Goal: Communication & Community: Answer question/provide support

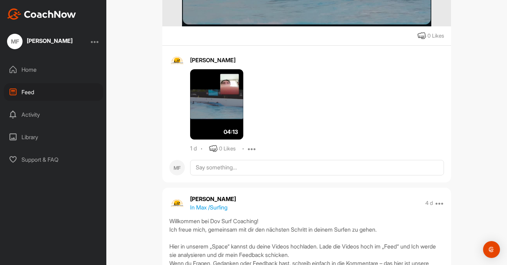
scroll to position [4281, 0]
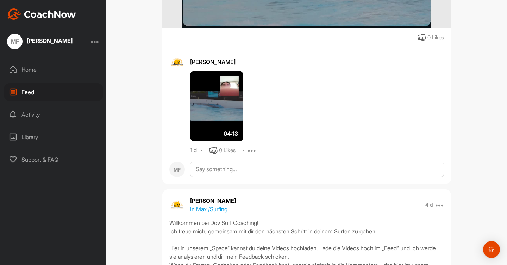
click at [208, 117] on img at bounding box center [216, 106] width 53 height 70
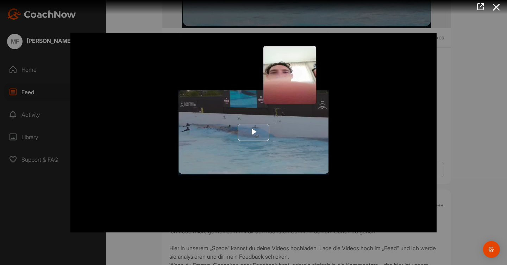
click at [253, 133] on span "Video Player" at bounding box center [253, 133] width 0 height 0
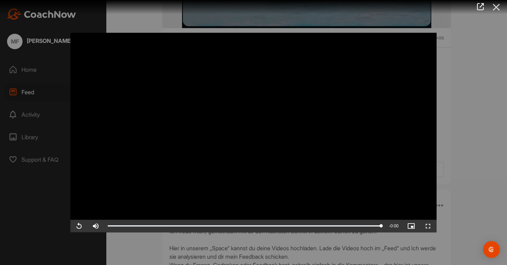
click at [497, 6] on icon at bounding box center [496, 7] width 16 height 13
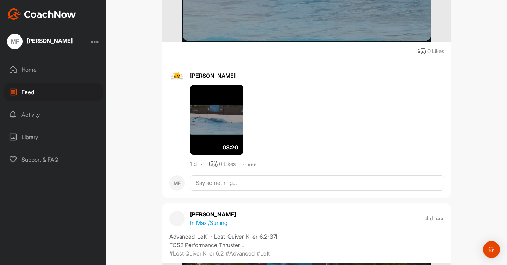
scroll to position [3892, 0]
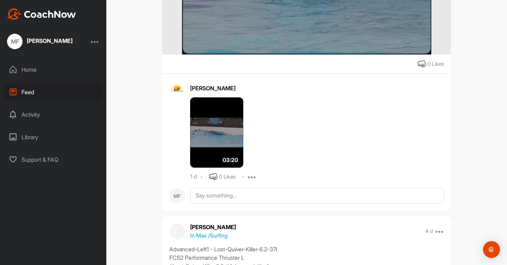
click at [208, 135] on img at bounding box center [216, 132] width 53 height 70
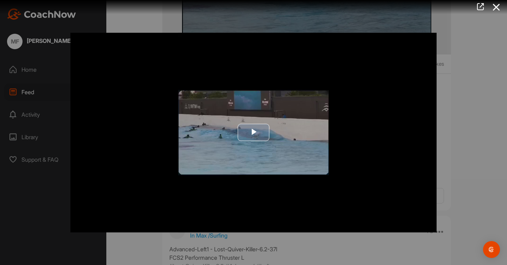
click at [253, 133] on span "Video Player" at bounding box center [253, 133] width 0 height 0
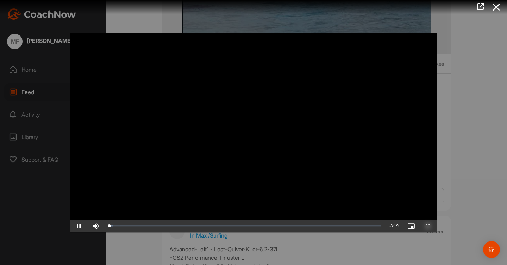
click at [430, 226] on span "Video Player" at bounding box center [428, 226] width 17 height 0
click at [499, 5] on icon at bounding box center [496, 7] width 16 height 13
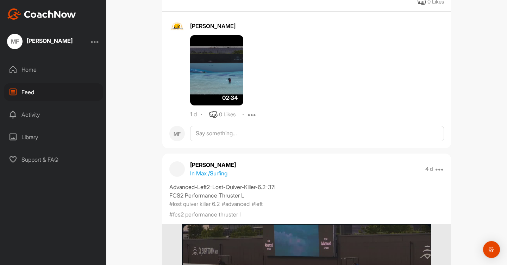
scroll to position [3577, 0]
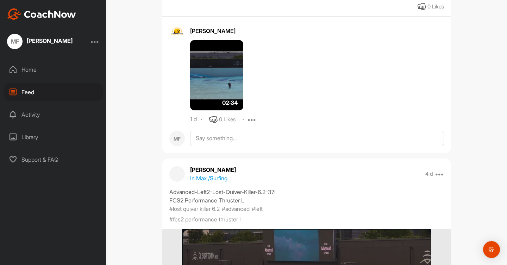
click at [217, 68] on img at bounding box center [216, 75] width 53 height 70
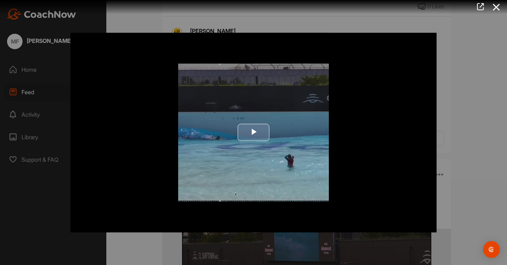
click at [253, 133] on span "Video Player" at bounding box center [253, 133] width 0 height 0
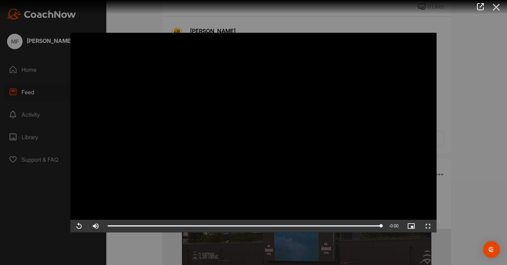
click at [498, 8] on icon at bounding box center [496, 7] width 16 height 13
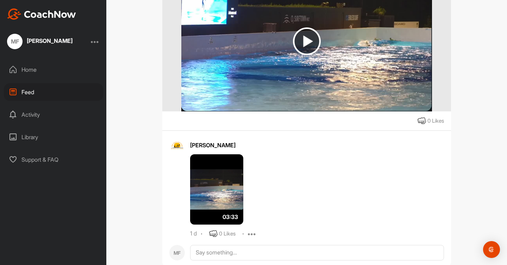
scroll to position [3090, 0]
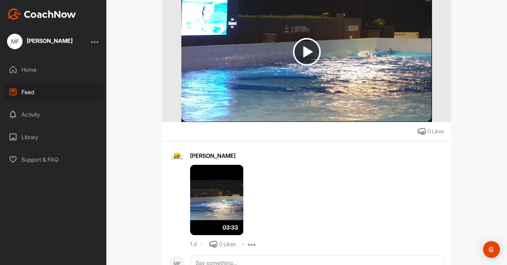
click at [308, 60] on img at bounding box center [307, 52] width 28 height 28
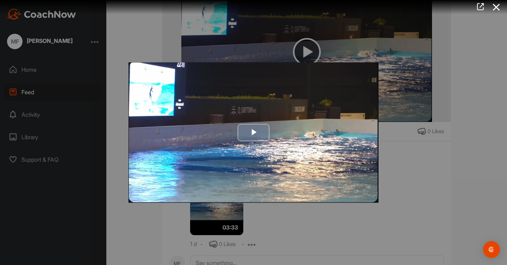
click at [253, 133] on span "Video Player" at bounding box center [253, 133] width 0 height 0
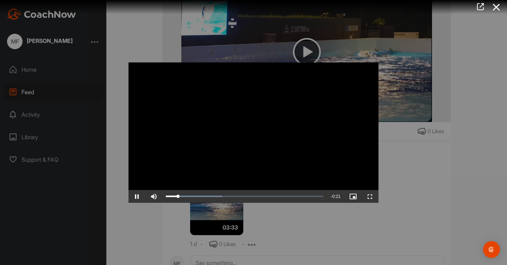
click at [420, 174] on div at bounding box center [253, 132] width 507 height 265
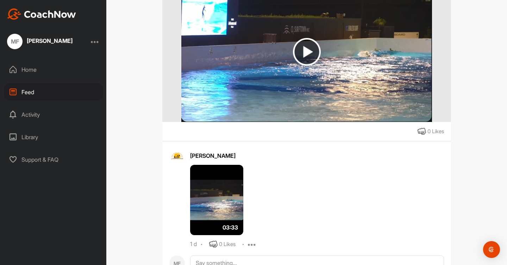
click at [217, 210] on img at bounding box center [216, 200] width 53 height 70
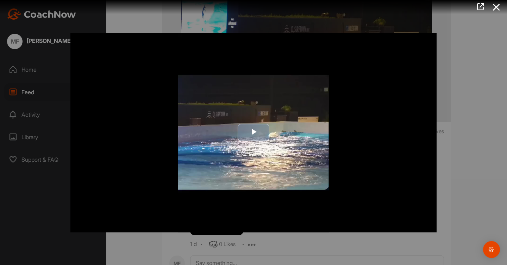
click at [253, 133] on span "Video Player" at bounding box center [253, 133] width 0 height 0
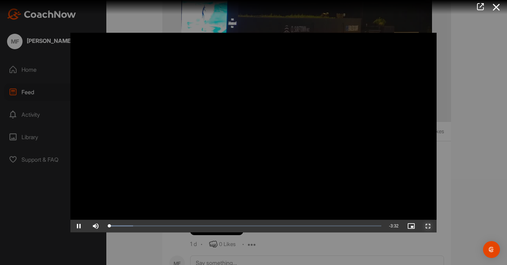
click at [426, 226] on span "Video Player" at bounding box center [428, 226] width 17 height 0
click at [467, 48] on div at bounding box center [253, 132] width 507 height 265
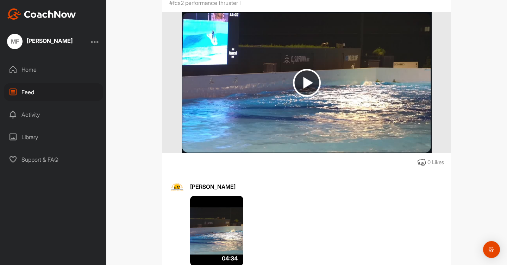
scroll to position [2686, 0]
click at [294, 82] on img at bounding box center [307, 83] width 28 height 28
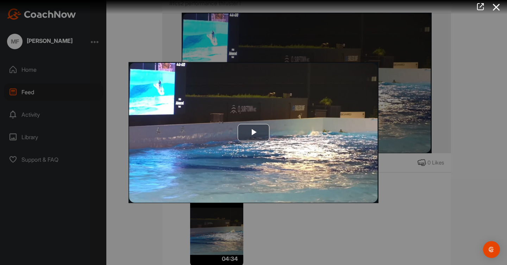
click at [424, 112] on div at bounding box center [253, 132] width 507 height 265
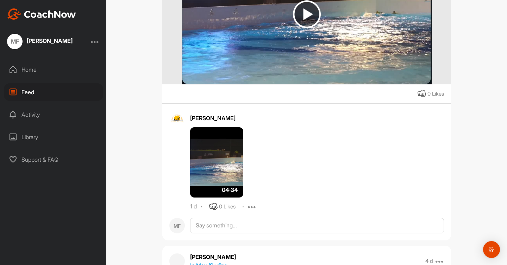
scroll to position [2767, 0]
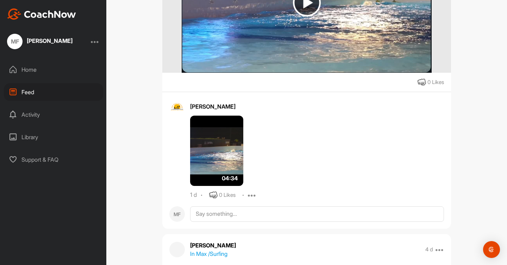
click at [224, 154] on img at bounding box center [216, 151] width 53 height 70
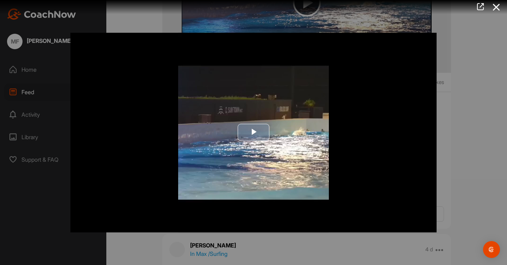
click at [253, 133] on span "Video Player" at bounding box center [253, 133] width 0 height 0
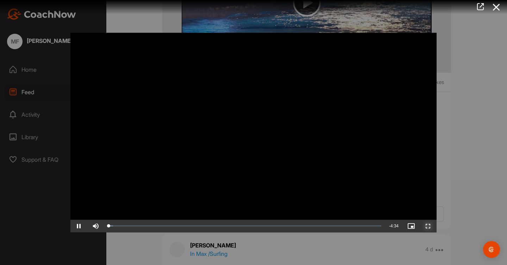
click at [426, 226] on span "Video Player" at bounding box center [428, 226] width 17 height 0
click at [496, 2] on icon at bounding box center [496, 7] width 16 height 13
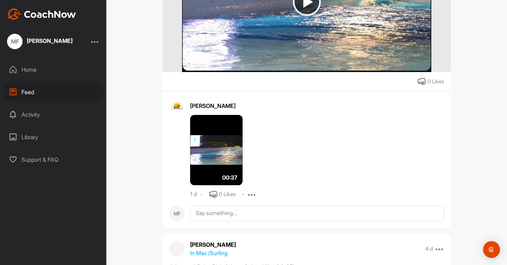
scroll to position [2388, 0]
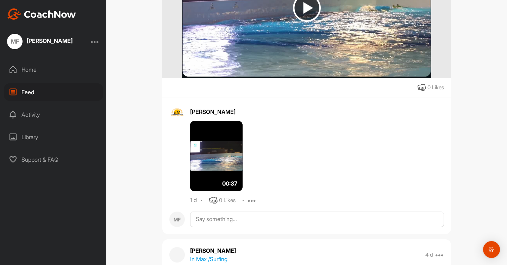
click at [212, 154] on img at bounding box center [216, 156] width 52 height 70
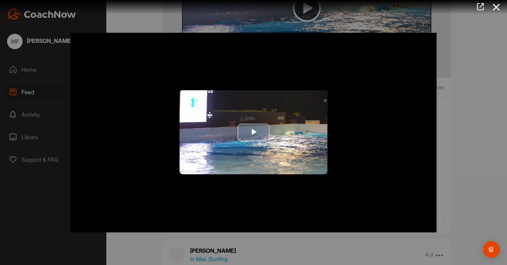
click at [253, 133] on span "Video Player" at bounding box center [253, 133] width 0 height 0
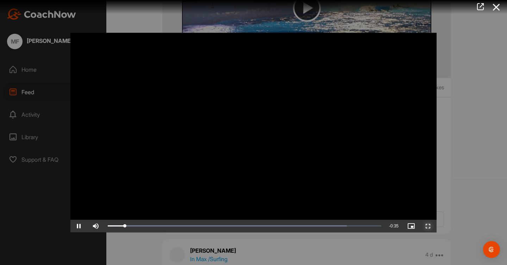
click at [427, 226] on span "Video Player" at bounding box center [428, 226] width 17 height 0
click at [454, 133] on div at bounding box center [253, 132] width 507 height 265
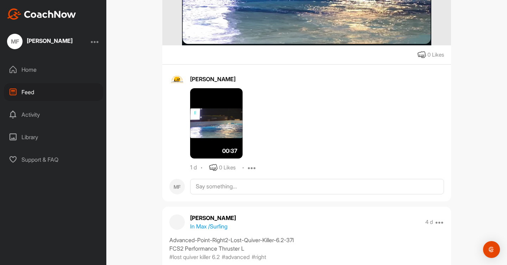
scroll to position [2415, 0]
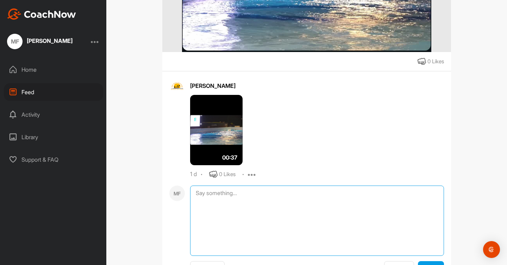
click at [260, 209] on textarea at bounding box center [317, 221] width 254 height 70
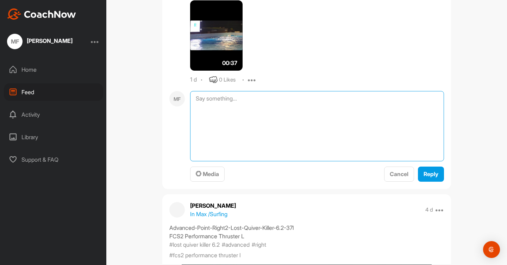
scroll to position [2501, 0]
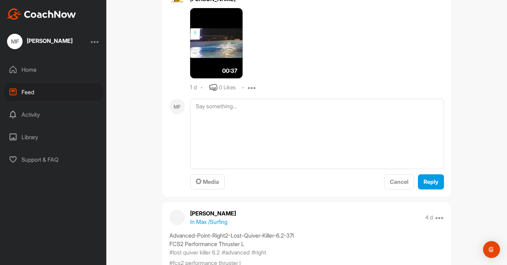
click at [207, 45] on img at bounding box center [216, 43] width 52 height 70
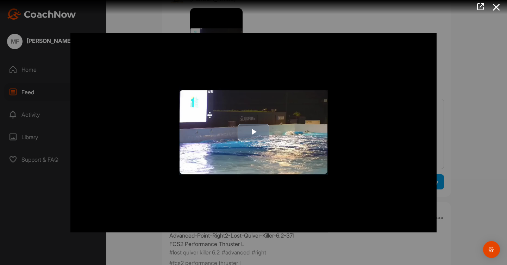
click at [253, 133] on span "Video Player" at bounding box center [253, 133] width 0 height 0
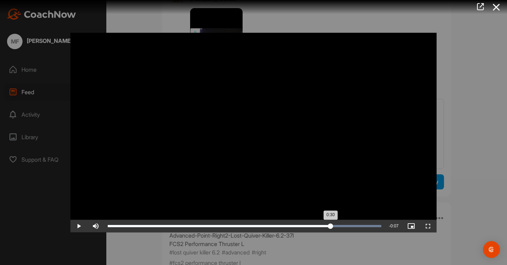
click at [331, 225] on div "Loaded : 100.00% 0:30 0:30" at bounding box center [244, 226] width 281 height 13
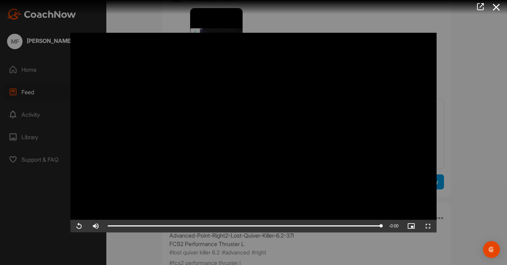
click at [477, 82] on div at bounding box center [253, 132] width 507 height 265
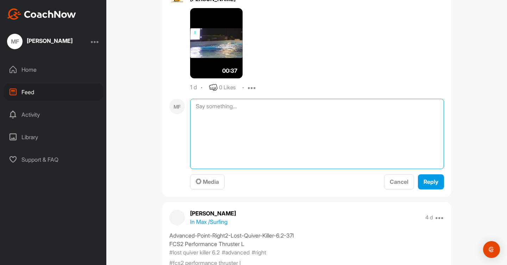
click at [233, 146] on textarea at bounding box center [317, 134] width 254 height 70
type textarea "@"
type textarea "I think its not the full video here :-)"
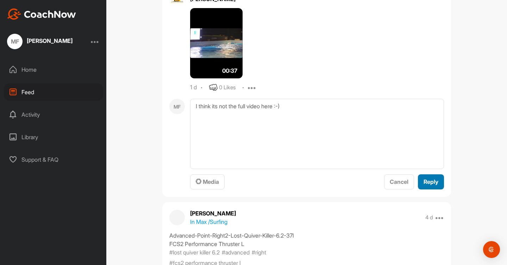
click at [423, 187] on button "Reply" at bounding box center [431, 182] width 26 height 15
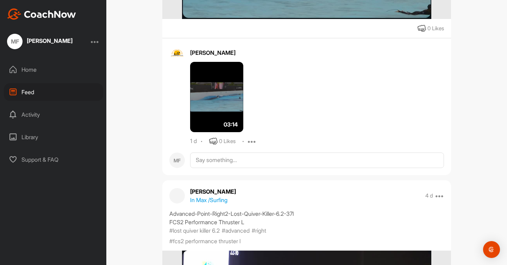
scroll to position [2068, 0]
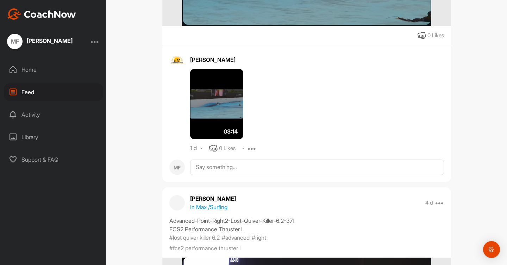
click at [193, 105] on img at bounding box center [216, 104] width 53 height 70
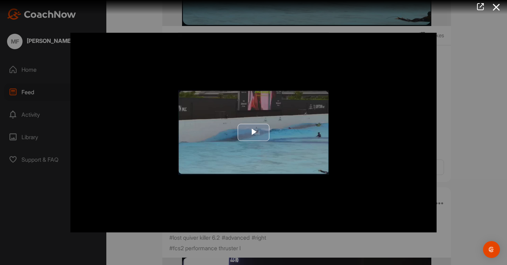
click at [253, 133] on span "Video Player" at bounding box center [253, 133] width 0 height 0
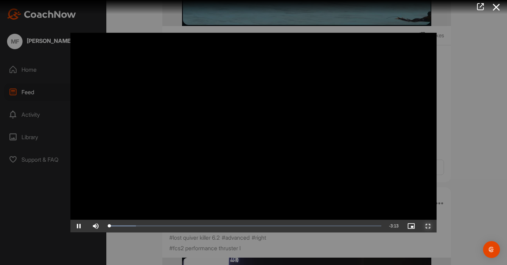
click at [427, 226] on span "Video Player" at bounding box center [428, 226] width 17 height 0
click at [458, 90] on div at bounding box center [253, 132] width 507 height 265
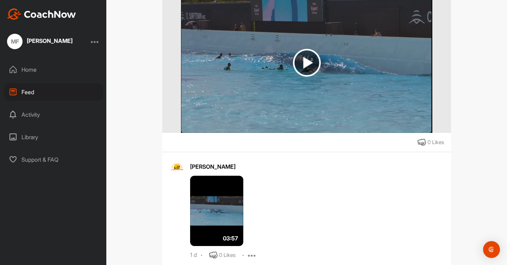
scroll to position [1589, 0]
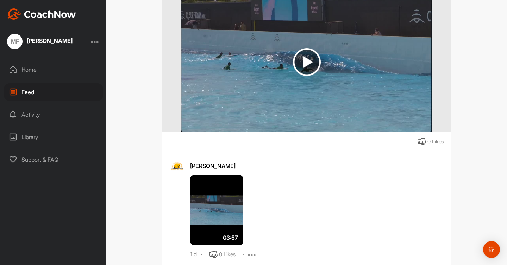
click at [205, 213] on img at bounding box center [216, 210] width 53 height 70
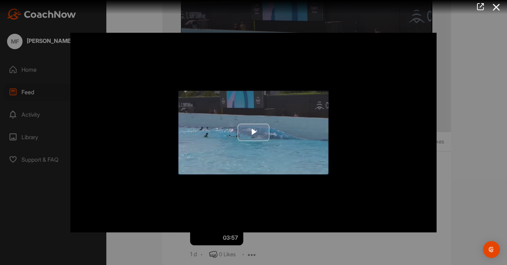
click at [253, 133] on span "Video Player" at bounding box center [253, 133] width 0 height 0
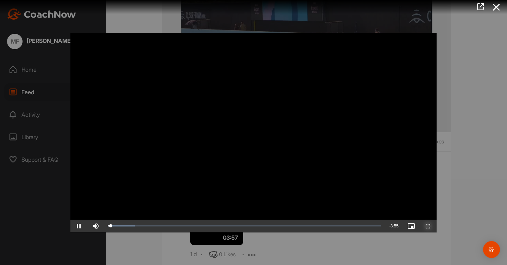
click at [428, 226] on span "Video Player" at bounding box center [428, 226] width 17 height 0
click at [496, 6] on icon at bounding box center [496, 7] width 16 height 13
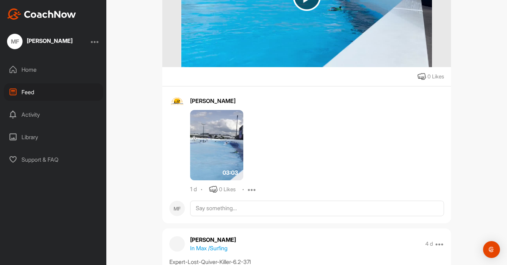
scroll to position [1283, 0]
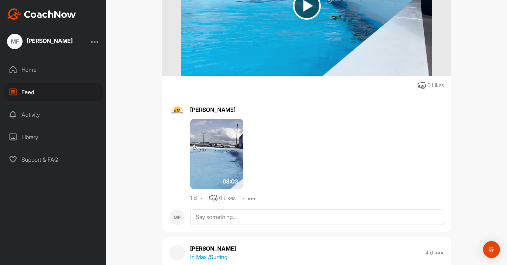
click at [214, 154] on img at bounding box center [216, 154] width 53 height 70
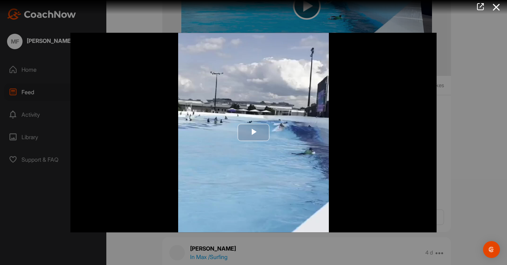
click at [260, 143] on img "Video Player" at bounding box center [253, 133] width 366 height 200
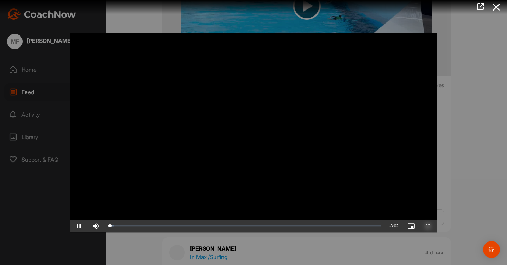
click at [426, 226] on span "Video Player" at bounding box center [428, 226] width 17 height 0
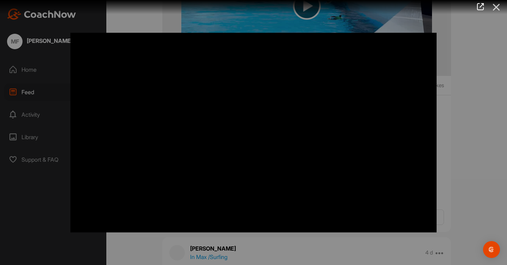
click at [495, 7] on icon at bounding box center [496, 7] width 16 height 13
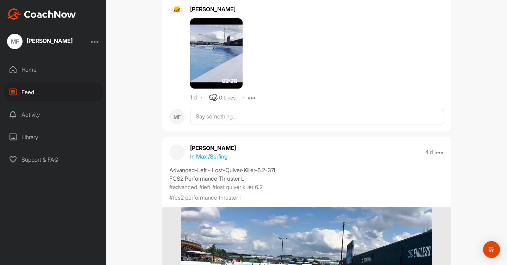
scroll to position [1014, 0]
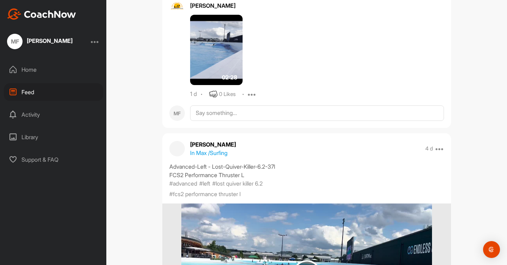
click at [203, 63] on img at bounding box center [216, 50] width 52 height 70
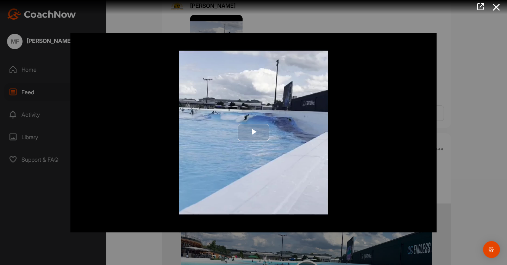
click at [253, 133] on span "Video Player" at bounding box center [253, 133] width 0 height 0
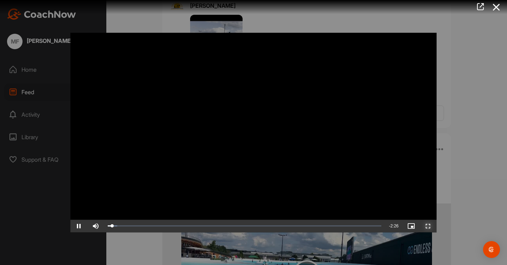
click at [428, 226] on span "Video Player" at bounding box center [428, 226] width 17 height 0
click at [494, 5] on icon at bounding box center [496, 7] width 16 height 13
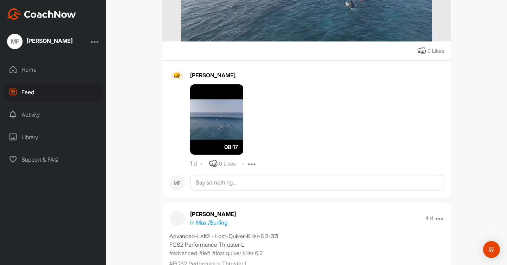
scroll to position [640, 0]
